Goal: Find specific page/section: Find specific page/section

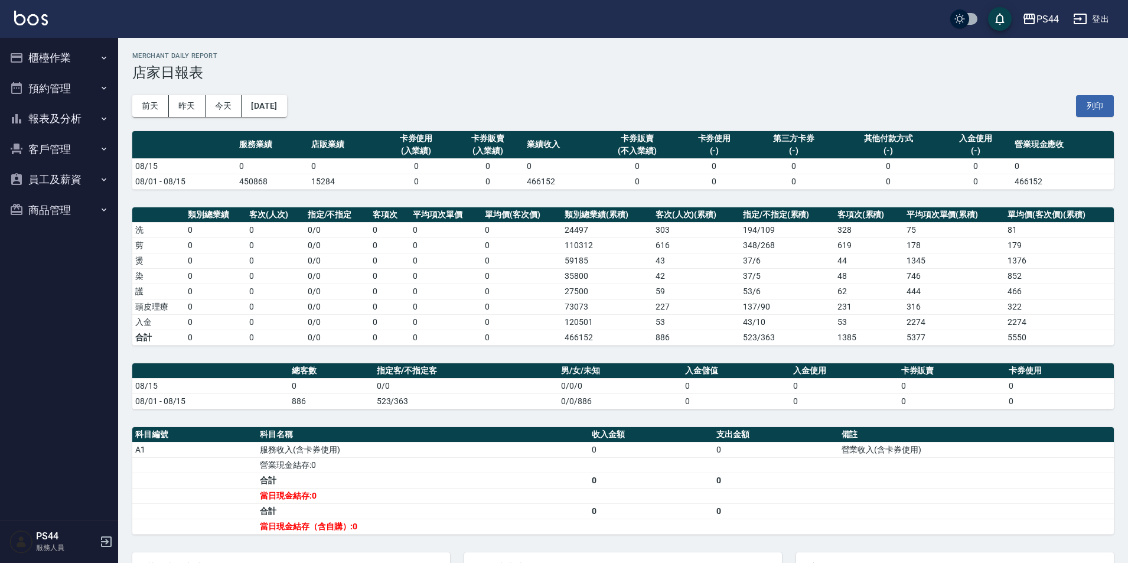
click at [46, 120] on button "報表及分析" at bounding box center [59, 118] width 109 height 31
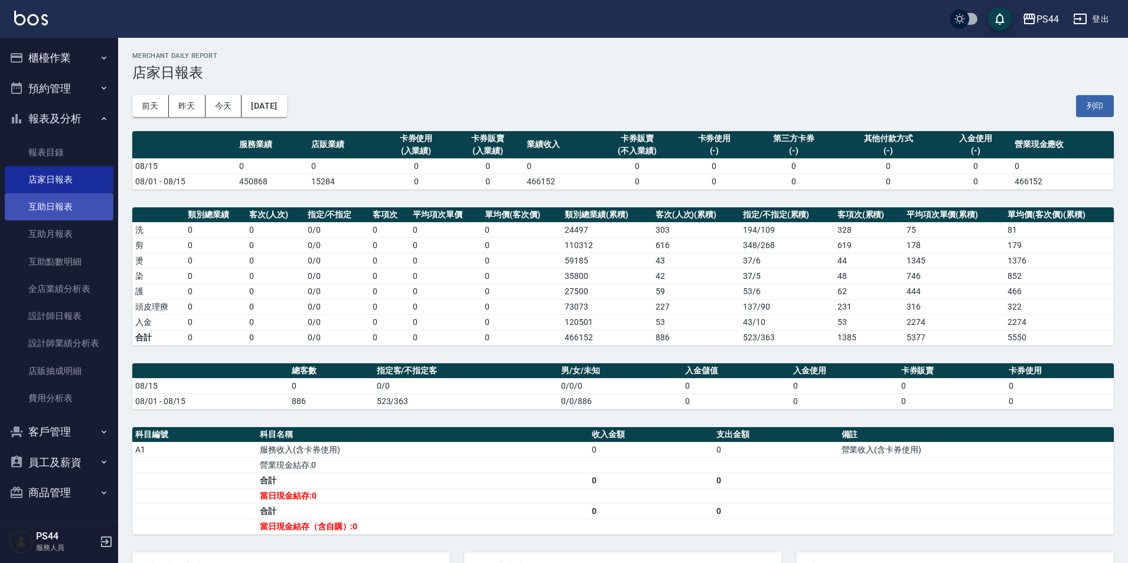
click at [50, 208] on link "互助日報表" at bounding box center [59, 206] width 109 height 27
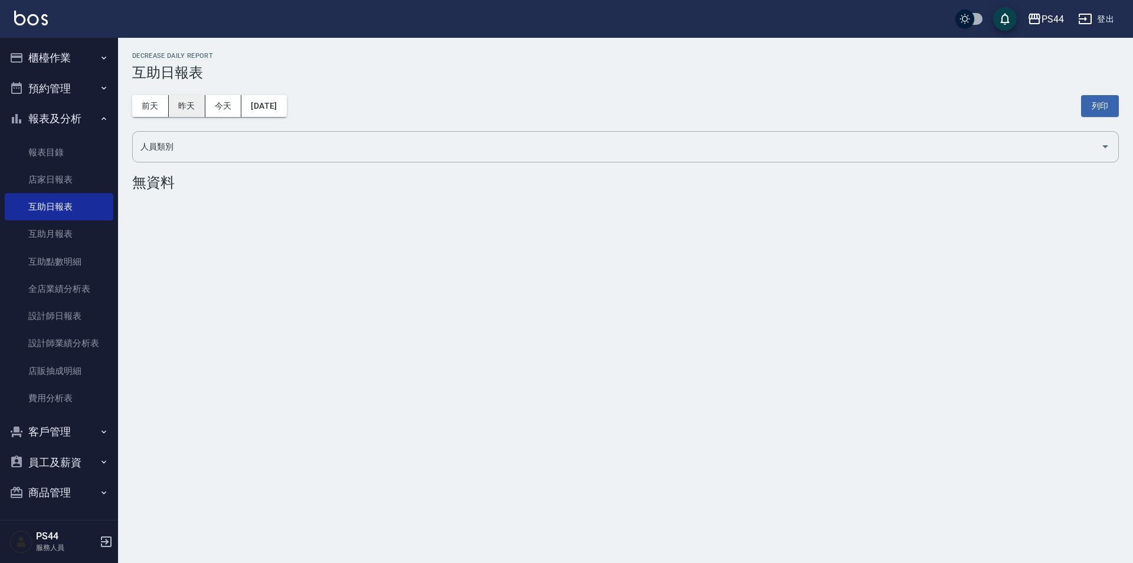
click at [188, 106] on button "昨天" at bounding box center [187, 106] width 37 height 22
click at [222, 106] on button "今天" at bounding box center [223, 106] width 37 height 22
click at [191, 115] on button "昨天" at bounding box center [187, 106] width 37 height 22
click at [189, 110] on button "昨天" at bounding box center [187, 106] width 37 height 22
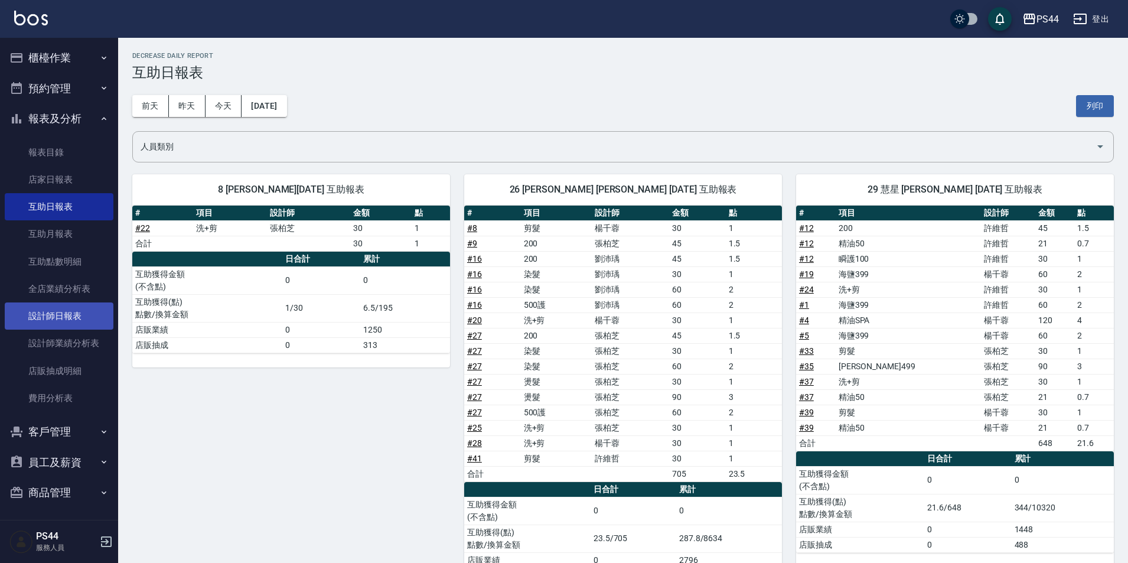
click at [67, 303] on link "設計師日報表" at bounding box center [59, 315] width 109 height 27
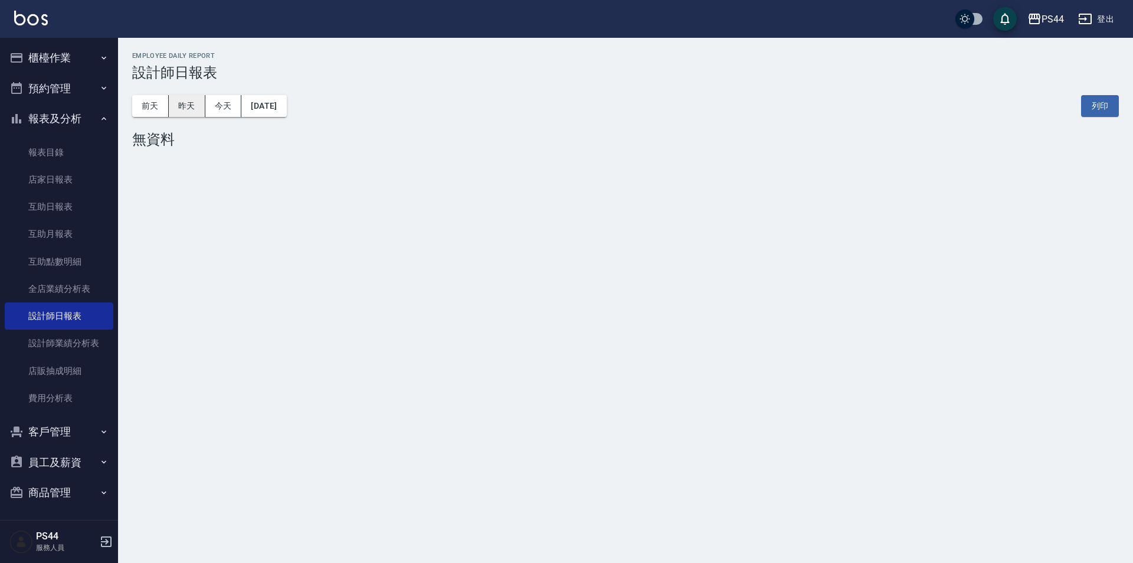
click at [192, 101] on button "昨天" at bounding box center [187, 106] width 37 height 22
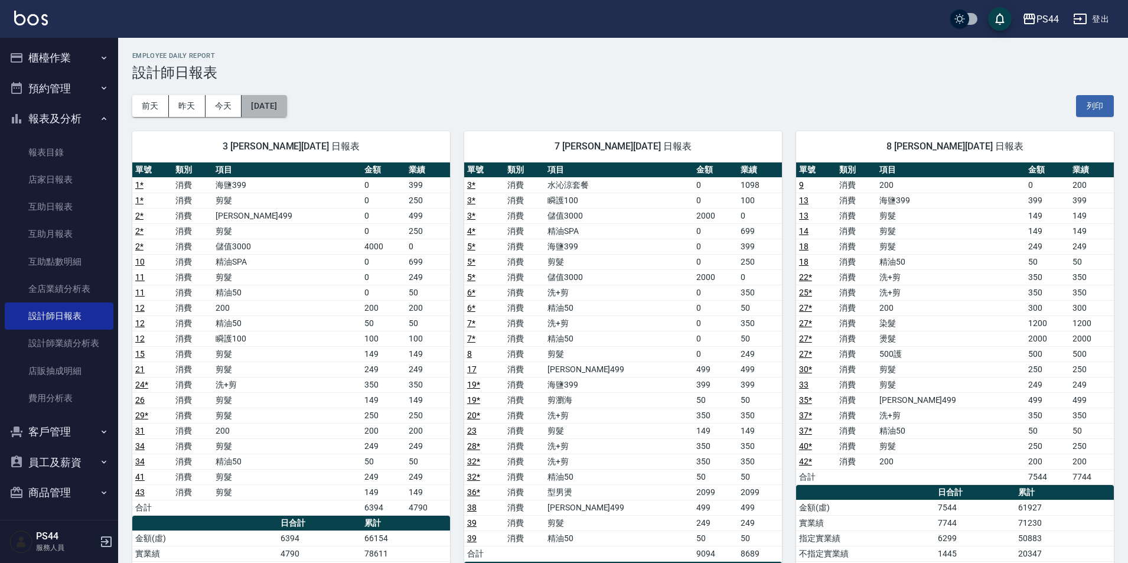
click at [273, 103] on button "[DATE]" at bounding box center [263, 106] width 45 height 22
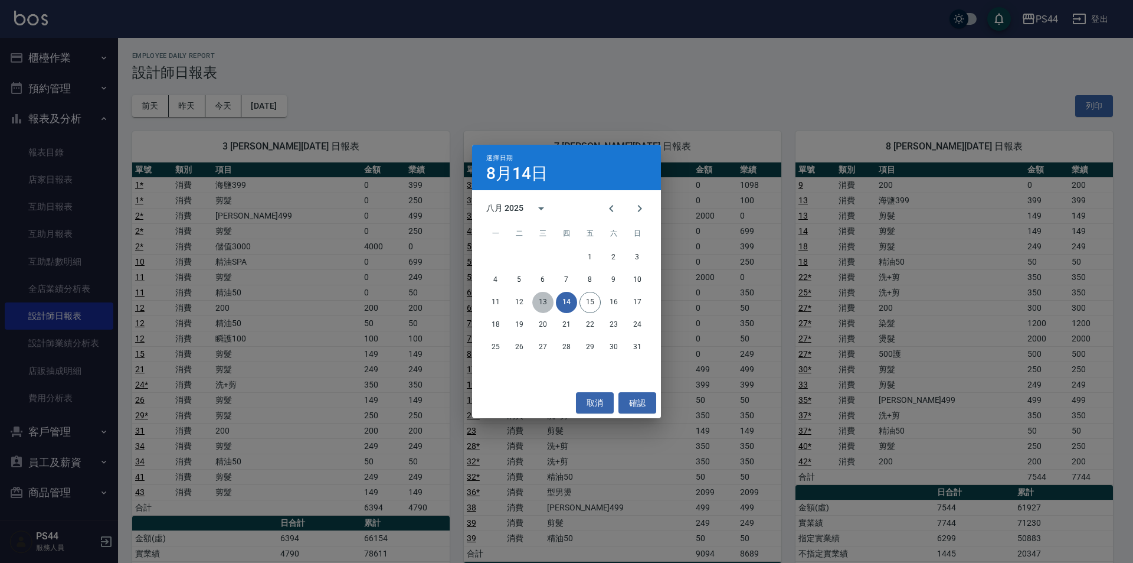
click at [544, 299] on button "13" at bounding box center [542, 302] width 21 height 21
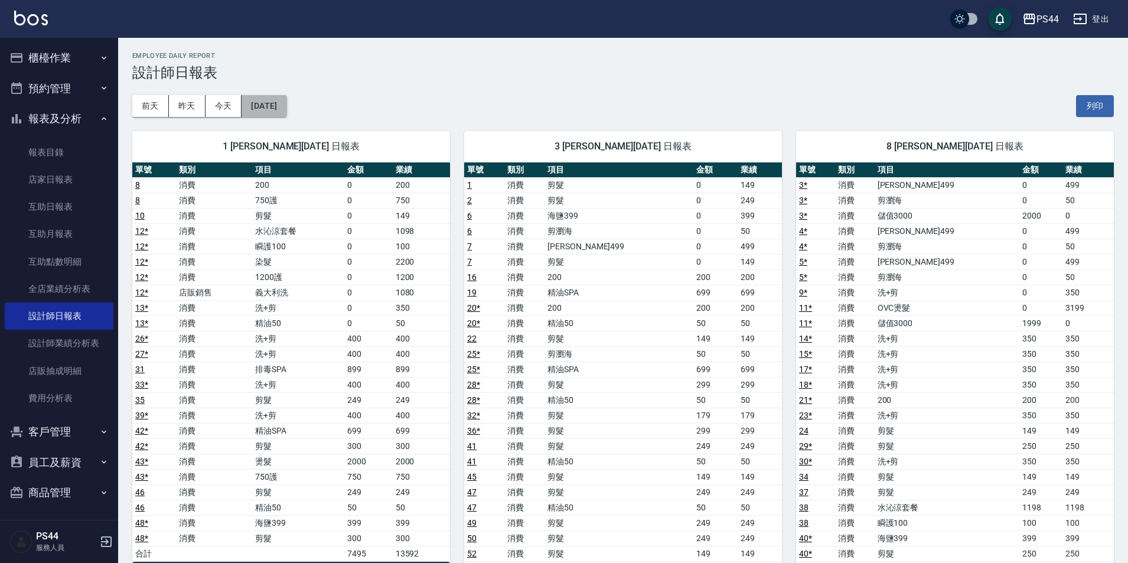
click at [273, 107] on button "[DATE]" at bounding box center [263, 106] width 45 height 22
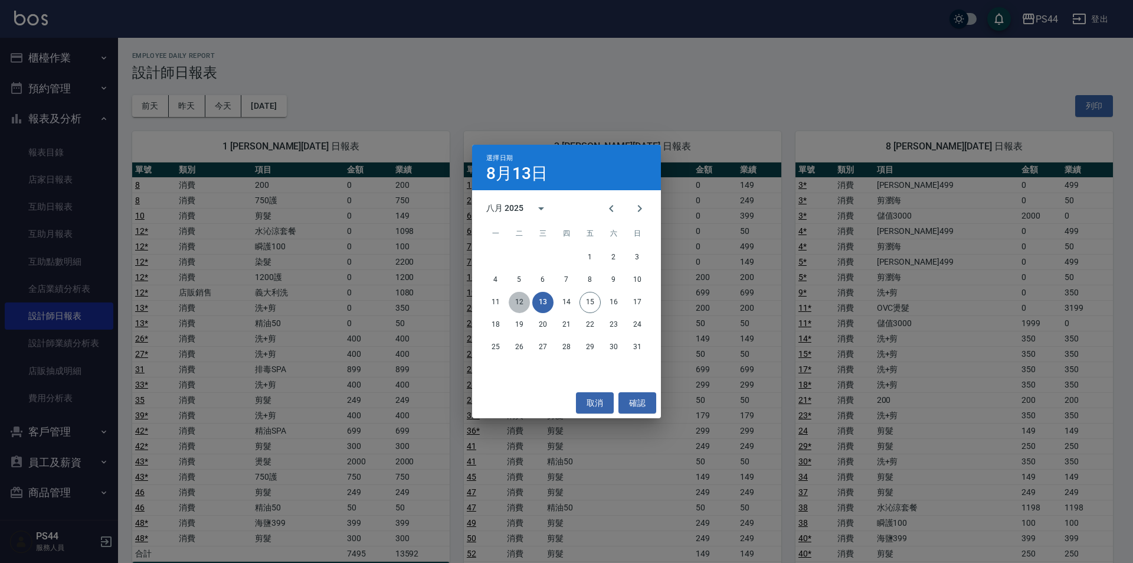
click at [522, 302] on button "12" at bounding box center [519, 302] width 21 height 21
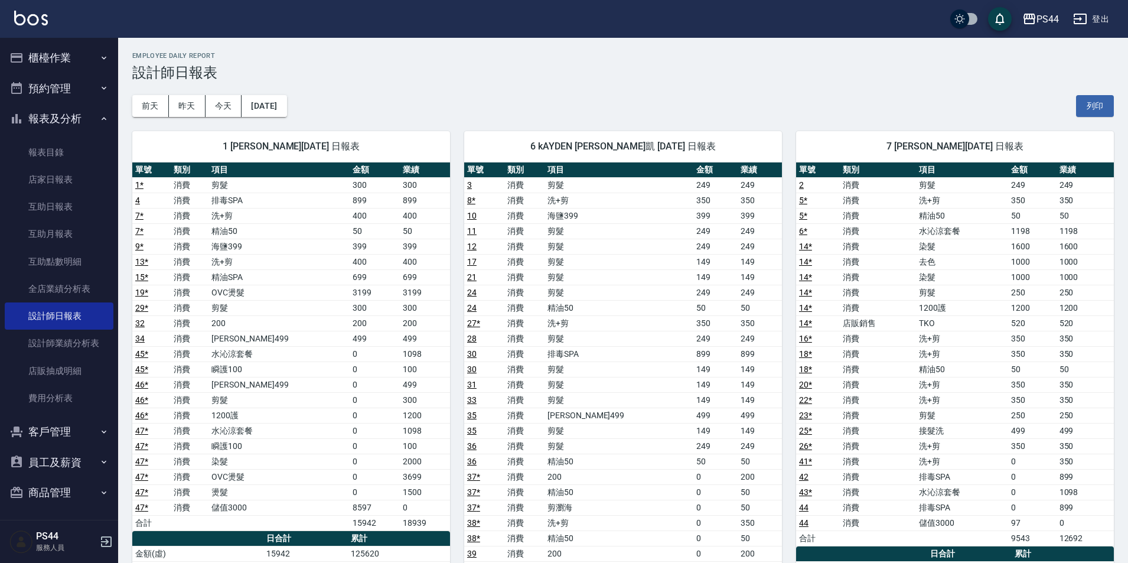
click at [49, 57] on button "櫃檯作業" at bounding box center [59, 58] width 109 height 31
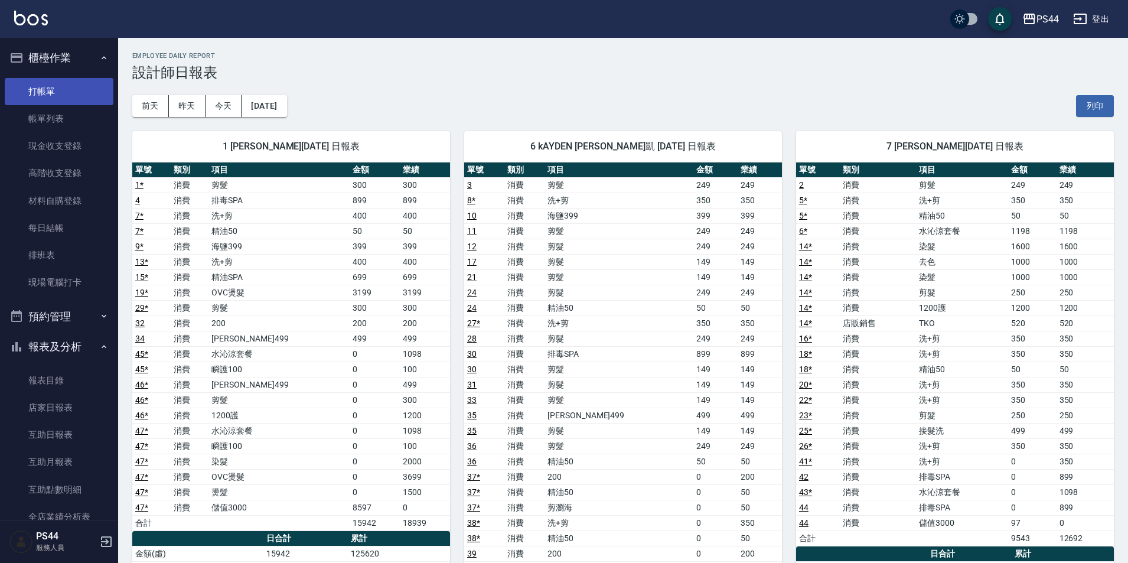
click at [52, 93] on link "打帳單" at bounding box center [59, 91] width 109 height 27
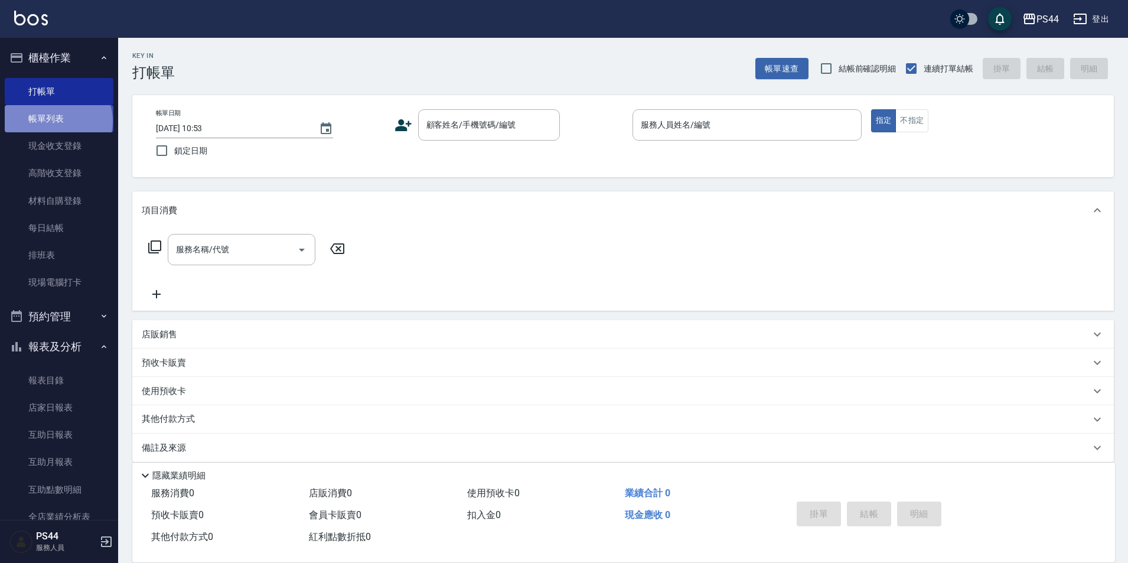
click at [57, 121] on link "帳單列表" at bounding box center [59, 118] width 109 height 27
